Goal: Transaction & Acquisition: Purchase product/service

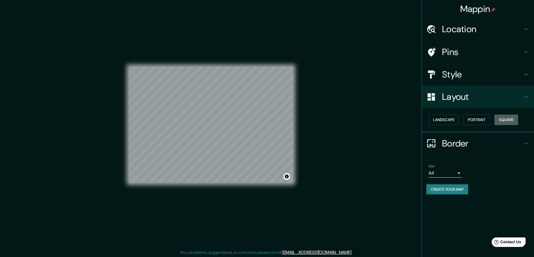
click at [506, 119] on button "Square" at bounding box center [506, 120] width 24 height 10
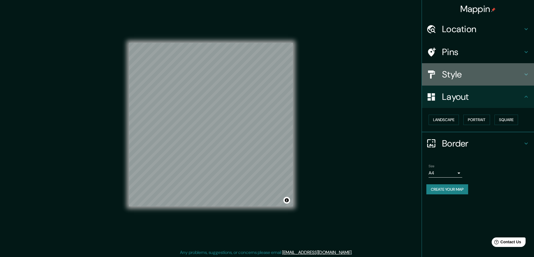
click at [466, 76] on h4 "Style" at bounding box center [482, 74] width 81 height 11
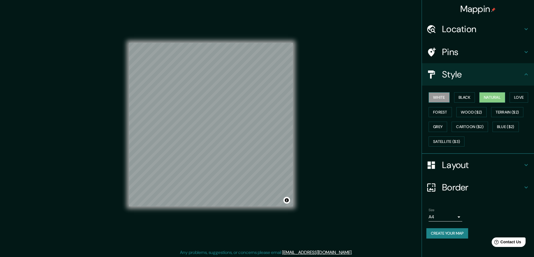
click at [440, 95] on button "White" at bounding box center [438, 97] width 21 height 10
click at [454, 235] on button "Create your map" at bounding box center [447, 234] width 42 height 10
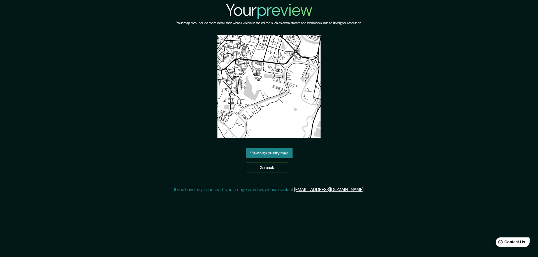
click at [281, 154] on link "View high quality map" at bounding box center [269, 153] width 47 height 10
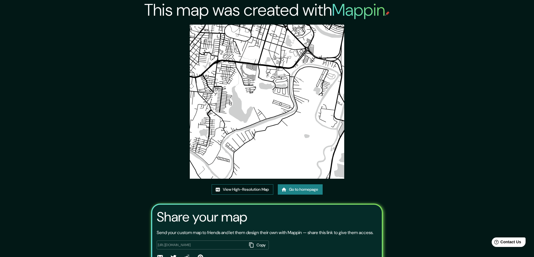
drag, startPoint x: 257, startPoint y: 124, endPoint x: 231, endPoint y: 191, distance: 72.3
click at [231, 191] on link "View High-Resolution Map" at bounding box center [243, 190] width 62 height 10
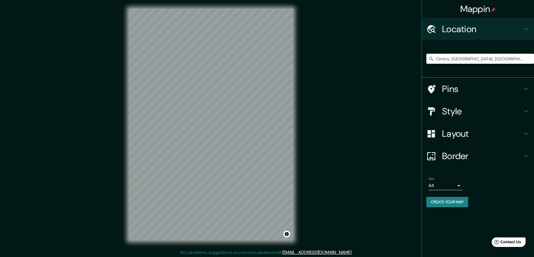
click at [471, 59] on input "Centro, [GEOGRAPHIC_DATA], [GEOGRAPHIC_DATA]" at bounding box center [480, 59] width 108 height 10
click at [488, 58] on input "Centro, [GEOGRAPHIC_DATA], [GEOGRAPHIC_DATA]" at bounding box center [480, 59] width 108 height 10
click at [486, 57] on input "Centro, [GEOGRAPHIC_DATA], [GEOGRAPHIC_DATA]" at bounding box center [480, 59] width 108 height 10
click at [489, 58] on input "Centro, [GEOGRAPHIC_DATA], [GEOGRAPHIC_DATA]" at bounding box center [480, 59] width 108 height 10
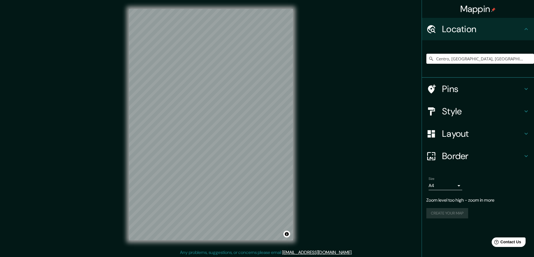
click at [475, 57] on input "Centro, [GEOGRAPHIC_DATA], [GEOGRAPHIC_DATA]" at bounding box center [480, 59] width 108 height 10
click at [477, 57] on input "Centro, [GEOGRAPHIC_DATA], [GEOGRAPHIC_DATA]" at bounding box center [480, 59] width 108 height 10
click at [480, 60] on input "Centro, Tabasco, México" at bounding box center [480, 59] width 108 height 10
click at [452, 59] on input "Centro, [GEOGRAPHIC_DATA], [GEOGRAPHIC_DATA]" at bounding box center [480, 59] width 108 height 10
type input "Centro, [GEOGRAPHIC_DATA], [GEOGRAPHIC_DATA]"
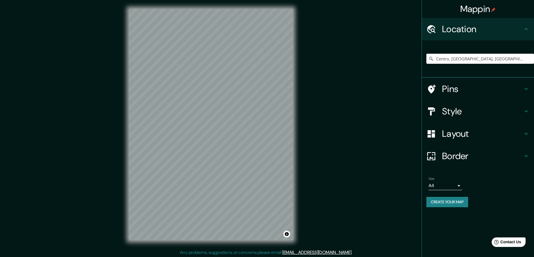
click at [482, 136] on h4 "Layout" at bounding box center [482, 133] width 81 height 11
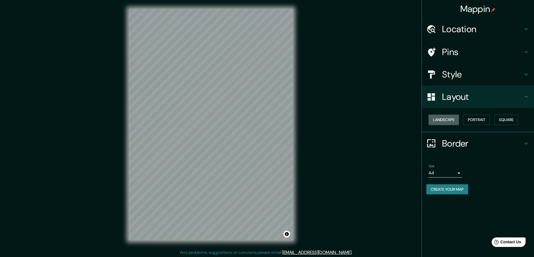
click at [447, 119] on button "Landscape" at bounding box center [443, 120] width 30 height 10
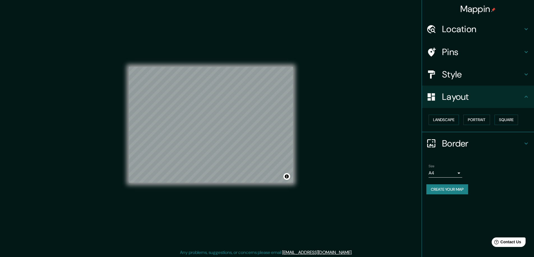
click at [452, 191] on button "Create your map" at bounding box center [447, 190] width 42 height 10
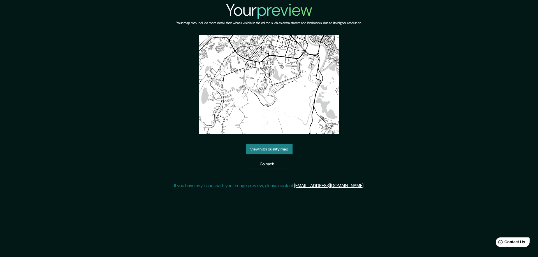
click at [259, 148] on link "View high quality map" at bounding box center [269, 149] width 47 height 10
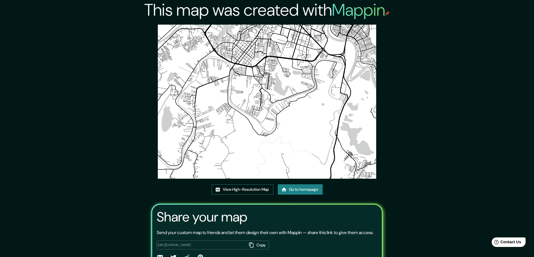
click at [239, 189] on link "View High-Resolution Map" at bounding box center [243, 190] width 62 height 10
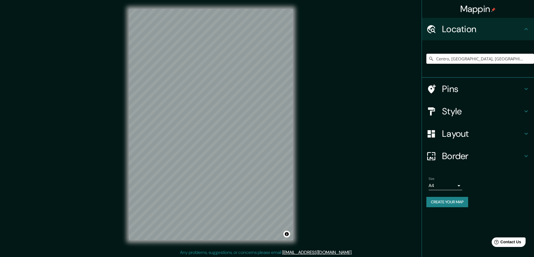
click at [470, 58] on input "Centro, [GEOGRAPHIC_DATA], [GEOGRAPHIC_DATA]" at bounding box center [480, 59] width 108 height 10
type input "Centro, [GEOGRAPHIC_DATA], [GEOGRAPHIC_DATA]"
click at [466, 136] on h4 "Layout" at bounding box center [482, 133] width 81 height 11
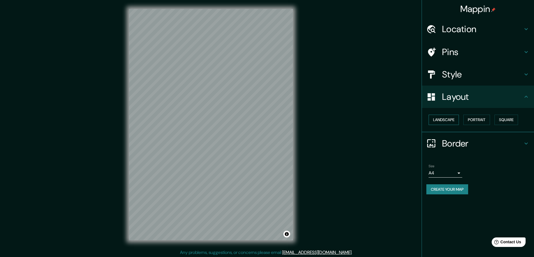
click at [453, 122] on button "Landscape" at bounding box center [443, 120] width 30 height 10
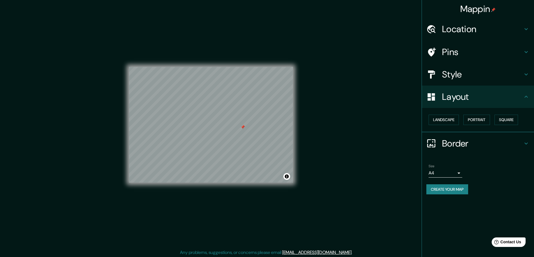
click at [240, 67] on div at bounding box center [211, 67] width 164 height 0
click at [479, 47] on h4 "Pins" at bounding box center [482, 52] width 81 height 11
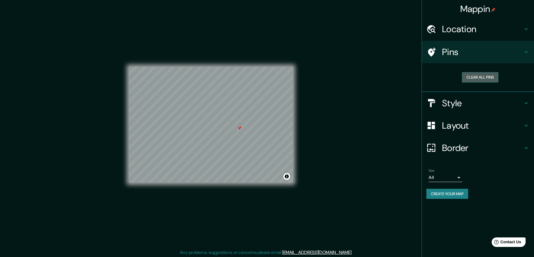
click at [480, 78] on button "Clear all pins" at bounding box center [480, 77] width 36 height 10
click at [472, 129] on h4 "Layout" at bounding box center [482, 125] width 81 height 11
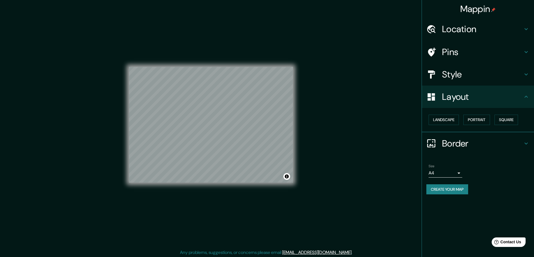
click at [451, 176] on body "Mappin Location [GEOGRAPHIC_DATA], [GEOGRAPHIC_DATA] Pins Style Layout Landscap…" at bounding box center [267, 128] width 534 height 257
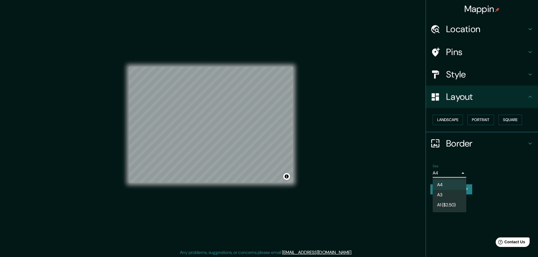
click at [451, 197] on li "A3" at bounding box center [450, 195] width 34 height 10
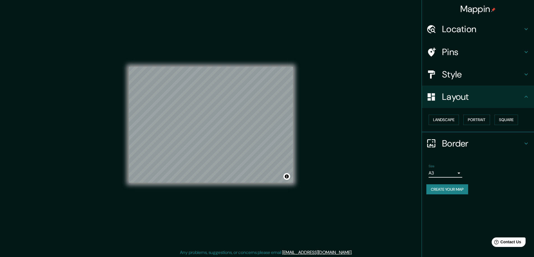
click at [451, 175] on body "Mappin Location [GEOGRAPHIC_DATA], [GEOGRAPHIC_DATA] Pins Style Layout Landscap…" at bounding box center [267, 128] width 534 height 257
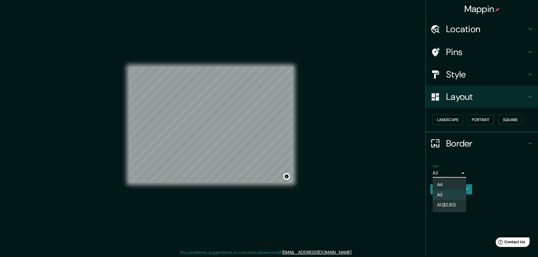
click at [448, 185] on li "A4" at bounding box center [450, 185] width 34 height 10
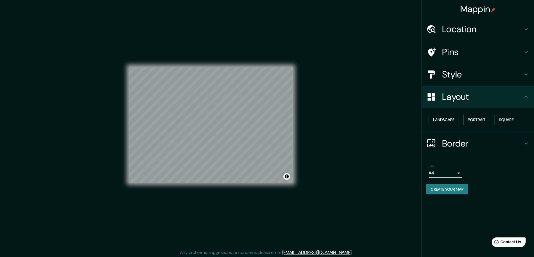
click at [465, 76] on h4 "Style" at bounding box center [482, 74] width 81 height 11
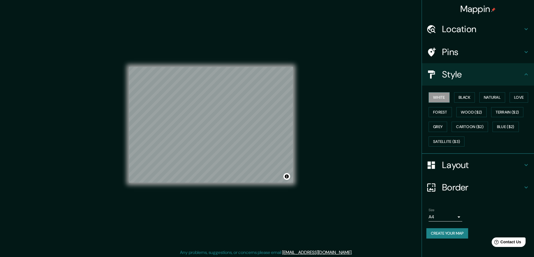
click at [341, 62] on div "Mappin Location [GEOGRAPHIC_DATA], [GEOGRAPHIC_DATA] Pins Style White Black Nat…" at bounding box center [267, 129] width 534 height 259
click at [475, 169] on h4 "Layout" at bounding box center [482, 165] width 81 height 11
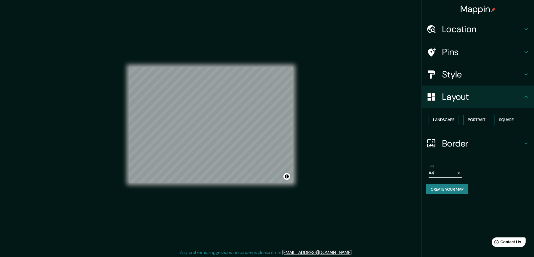
click at [445, 121] on button "Landscape" at bounding box center [443, 120] width 30 height 10
click at [451, 122] on button "Landscape" at bounding box center [443, 120] width 30 height 10
click at [475, 121] on button "Portrait" at bounding box center [476, 120] width 27 height 10
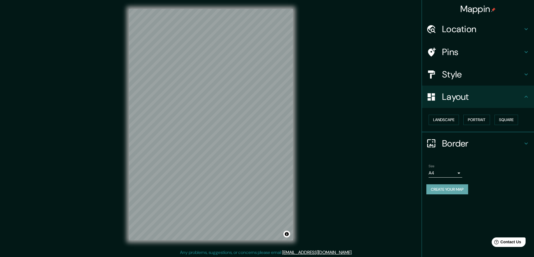
click at [449, 192] on button "Create your map" at bounding box center [447, 190] width 42 height 10
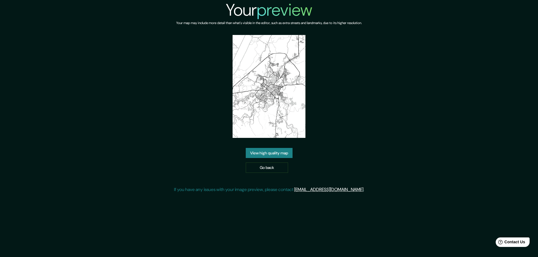
click at [278, 152] on link "View high quality map" at bounding box center [269, 153] width 47 height 10
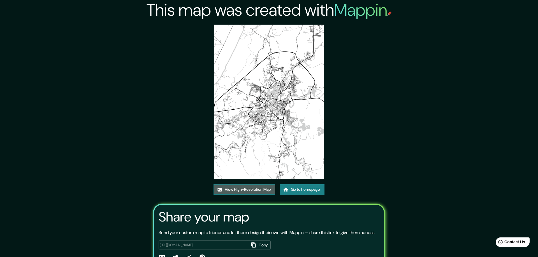
click at [231, 185] on link "View High-Resolution Map" at bounding box center [244, 190] width 62 height 10
